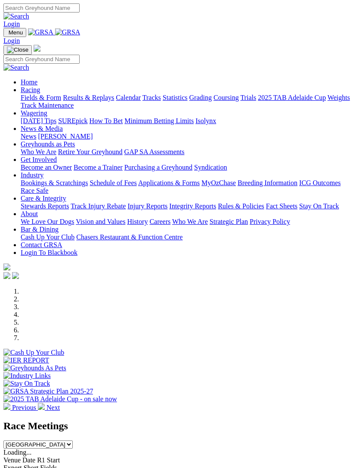
scroll to position [130, 0]
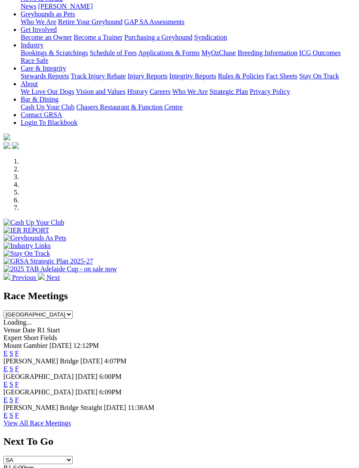
click at [19, 411] on link "F" at bounding box center [17, 414] width 4 height 7
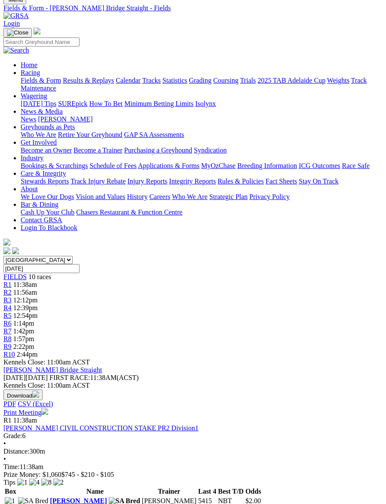
scroll to position [40, 0]
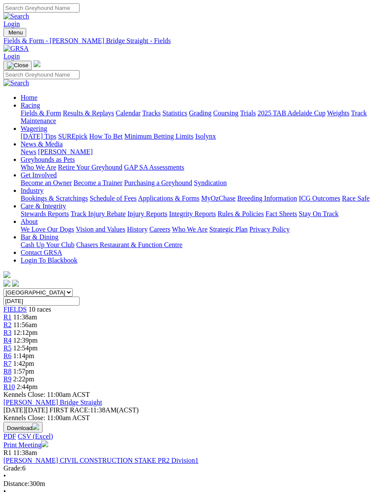
click at [7, 34] on img "Toggle navigation" at bounding box center [7, 34] width 0 height 0
click at [116, 117] on link "Calendar" at bounding box center [128, 112] width 25 height 7
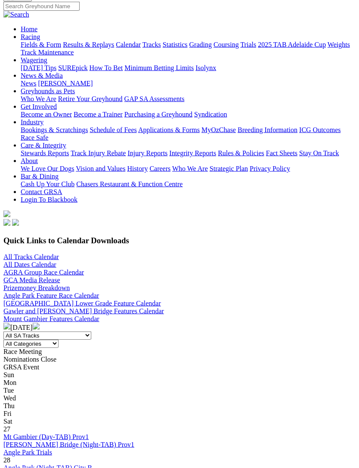
scroll to position [77, 0]
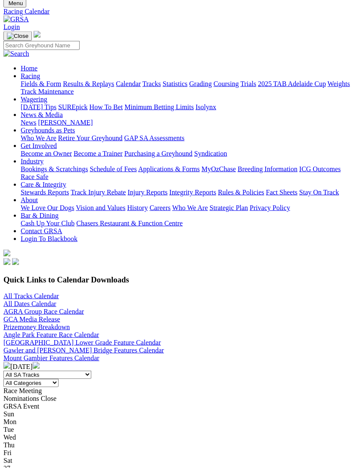
scroll to position [46, 0]
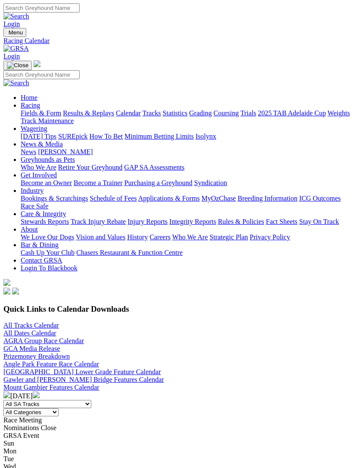
scroll to position [74, 0]
